Goal: Check status: Check status

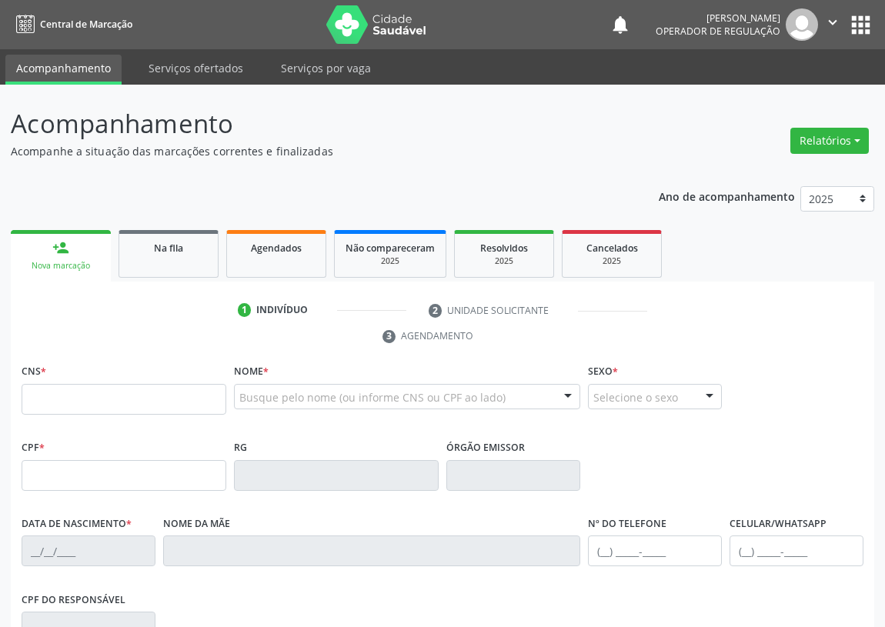
click at [41, 398] on input "text" at bounding box center [124, 399] width 205 height 31
type input "706 2040 4584 8462"
type input "518.663.314-34"
type input "[DATE]"
type input "[PERSON_NAME]"
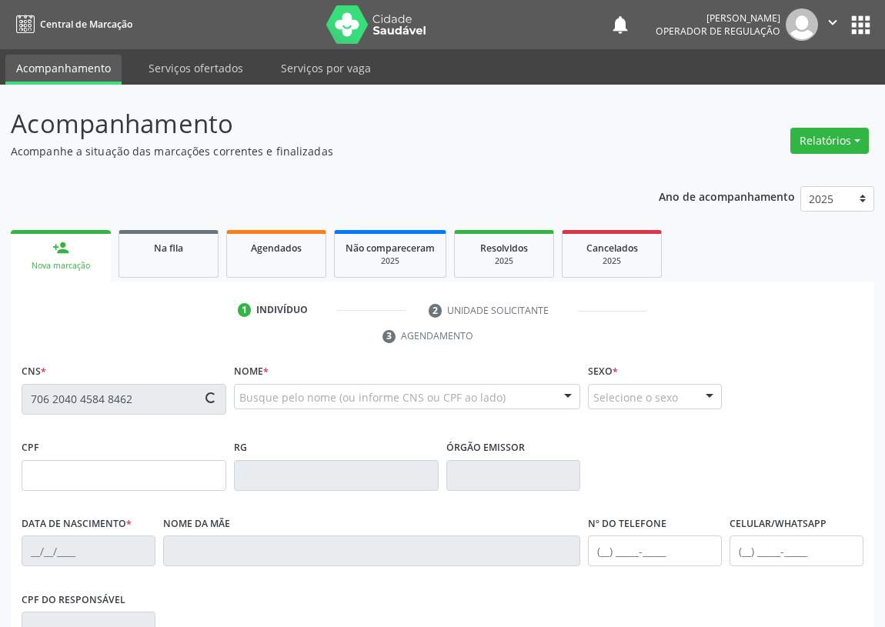
type input "[PHONE_NUMBER]"
type input "399"
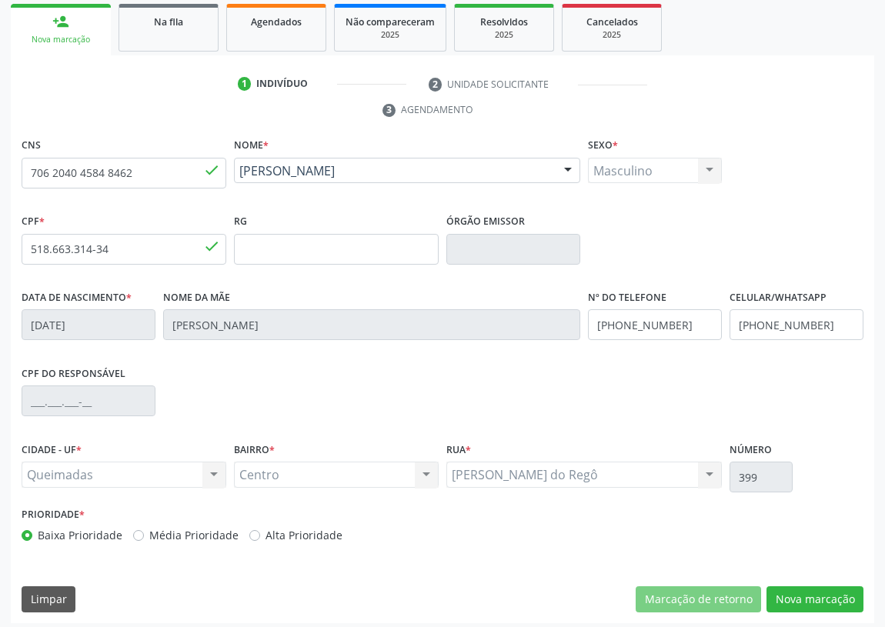
scroll to position [231, 0]
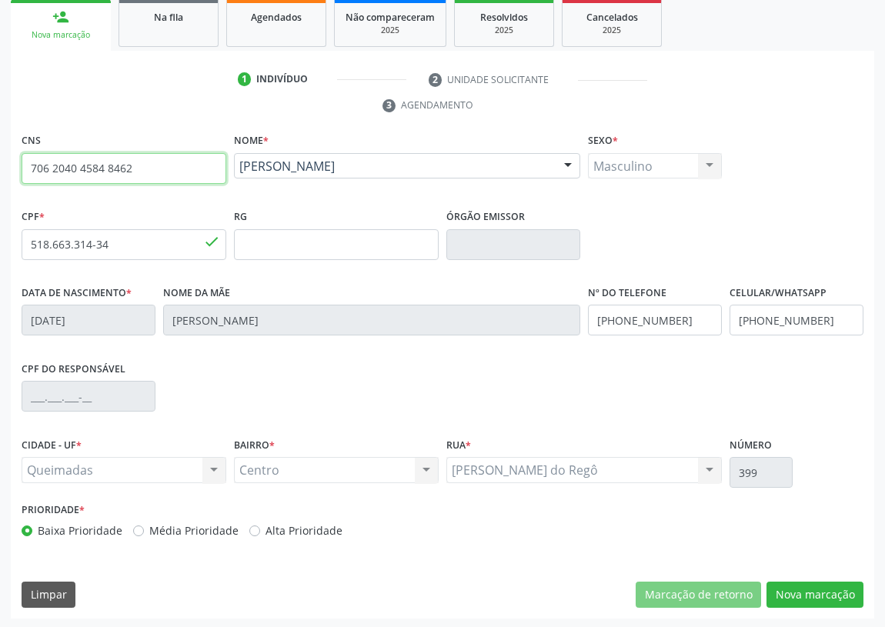
drag, startPoint x: 142, startPoint y: 166, endPoint x: 0, endPoint y: 168, distance: 141.6
click at [0, 168] on div "Acompanhamento Acompanhe a situação das marcações correntes e finalizadas Relat…" at bounding box center [442, 241] width 885 height 775
type input "704 6061 3601 8426"
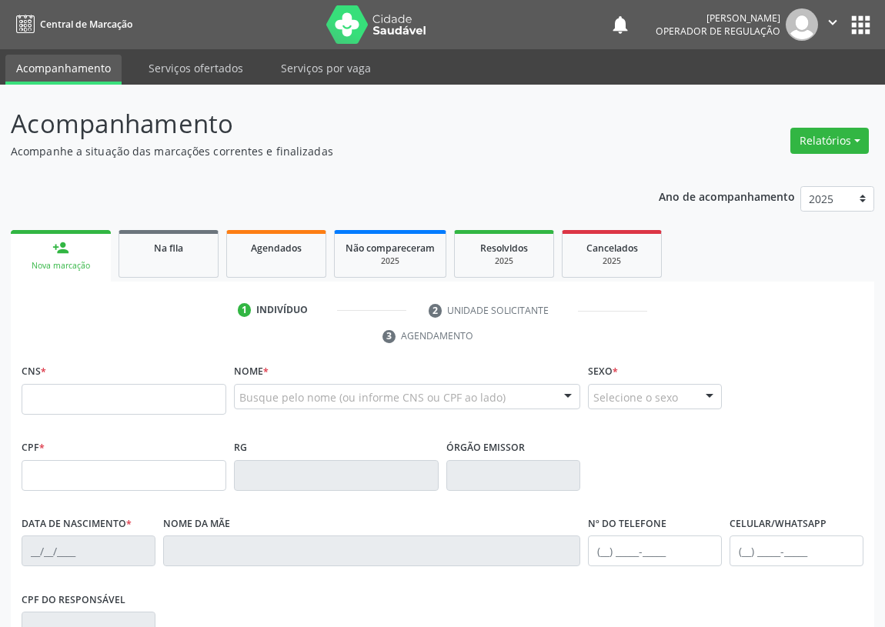
click at [55, 414] on fieldset "CNS *" at bounding box center [124, 392] width 205 height 65
click at [38, 399] on input "text" at bounding box center [124, 399] width 205 height 31
type input "704 6016 3601 8426"
type input "112.168.584-62"
type input "20/04/1992"
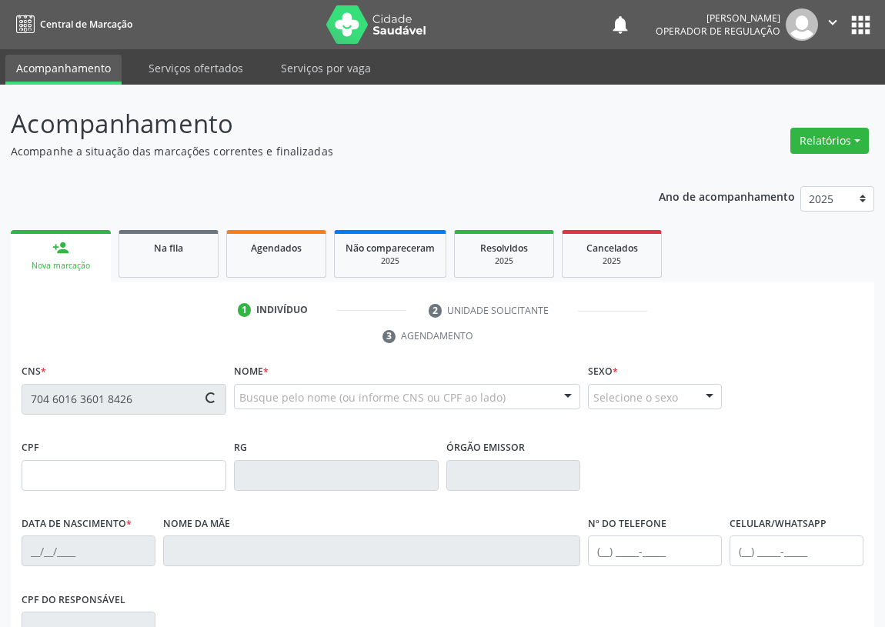
type input "Maria Cida de Assis Silva"
type input "(83) 99351-6260"
type input "S/N"
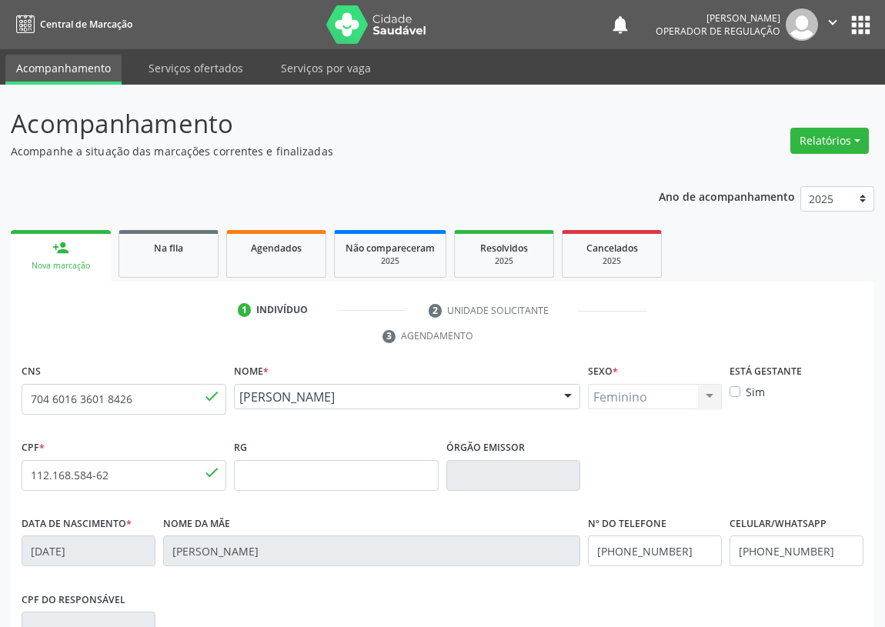
click at [854, 15] on button "apps" at bounding box center [860, 25] width 27 height 27
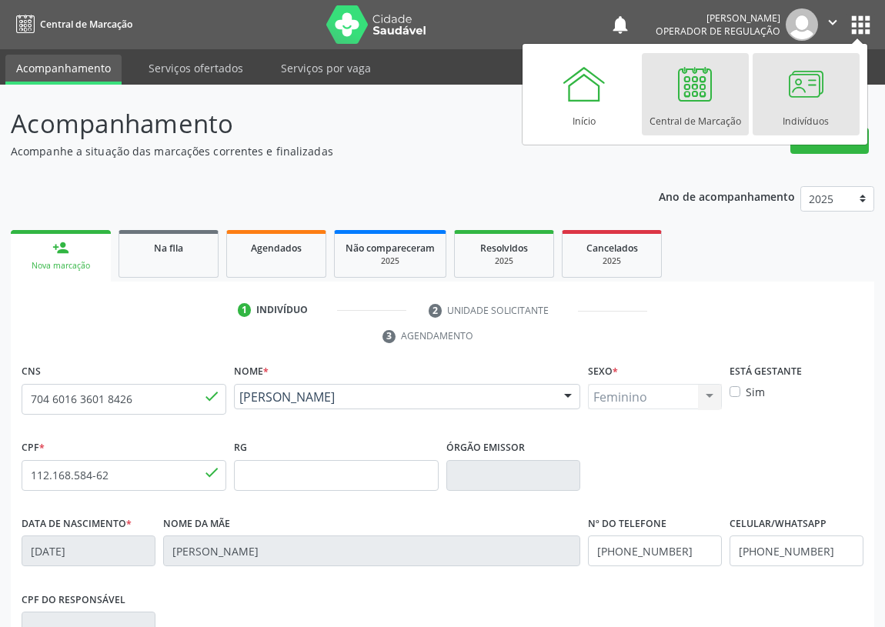
click at [799, 82] on div at bounding box center [805, 84] width 46 height 46
